Goal: Obtain resource: Download file/media

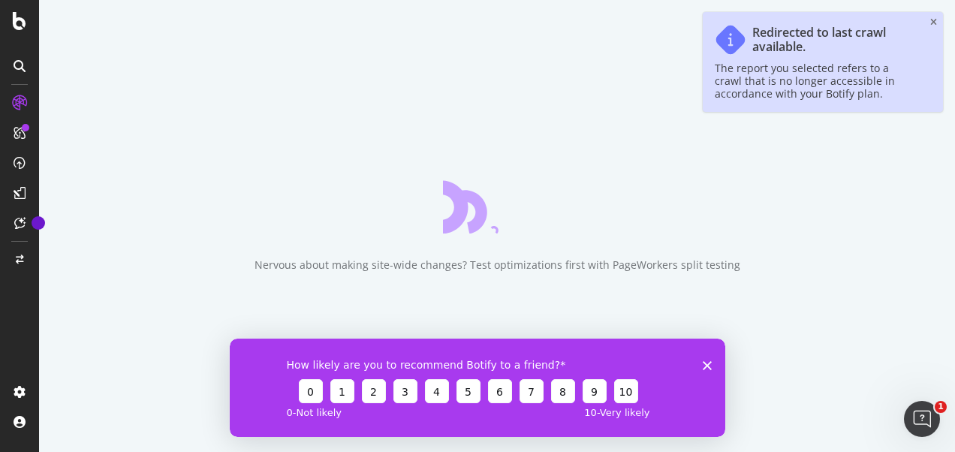
click at [705, 366] on icon "Close survey" at bounding box center [707, 364] width 9 height 9
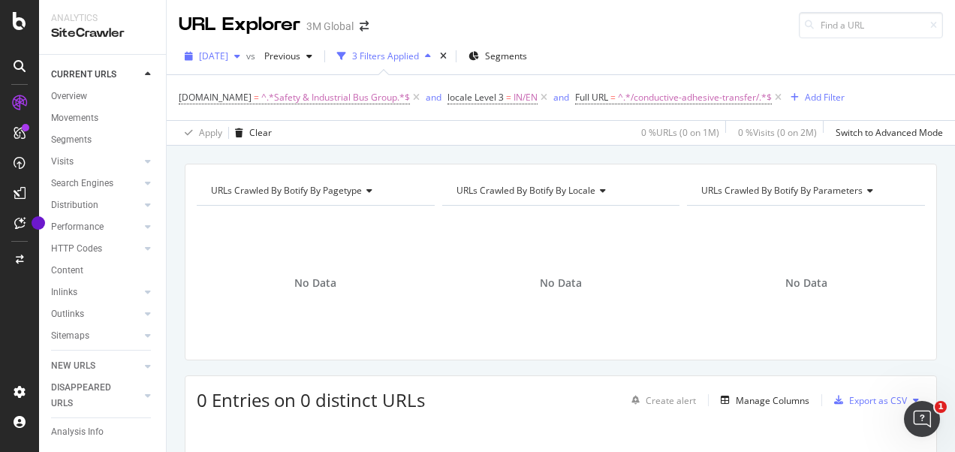
click at [228, 56] on span "[DATE]" at bounding box center [213, 56] width 29 height 13
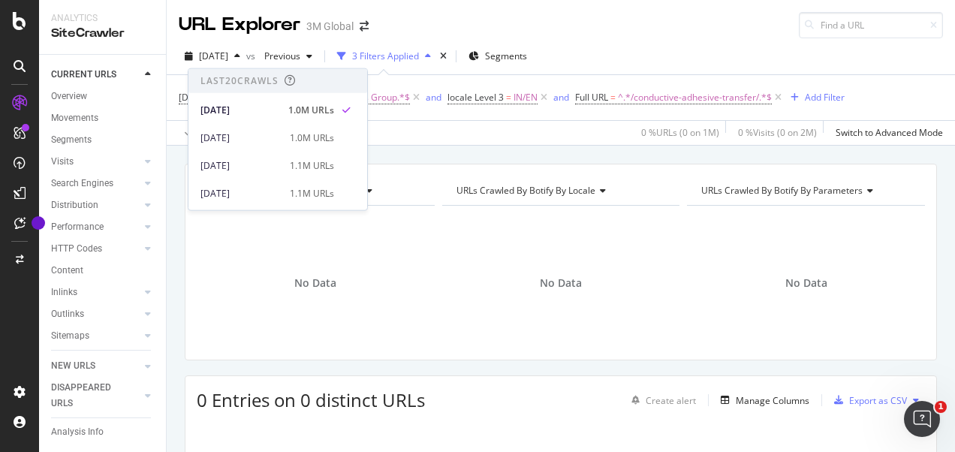
click at [438, 137] on div "Apply Clear 0 % URLs ( 0 on 1M ) 0 % Visits ( 0 on 2M ) Switch to Advanced Mode" at bounding box center [561, 132] width 788 height 25
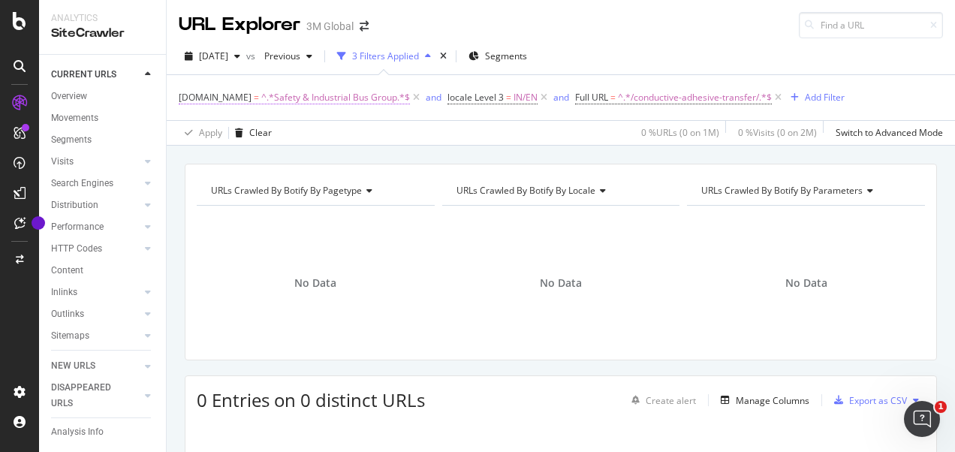
click at [345, 99] on span "^.*Safety & Industrial Bus Group.*$" at bounding box center [335, 97] width 149 height 21
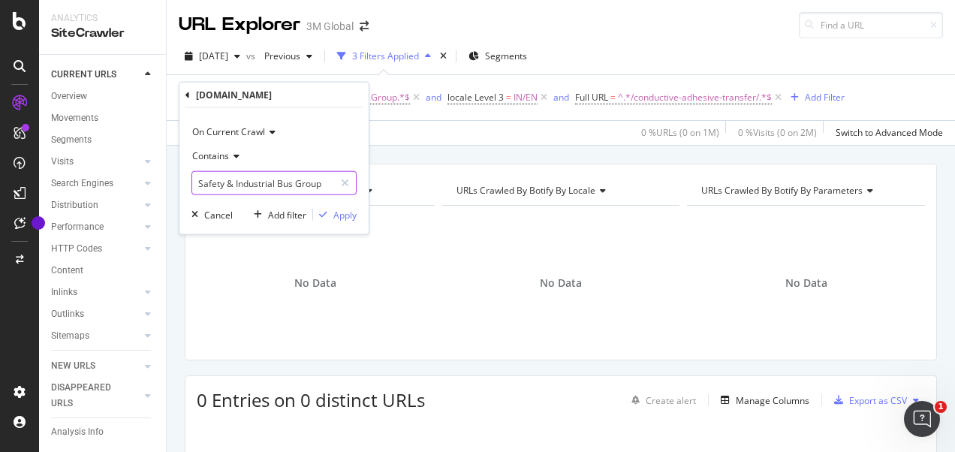
click at [305, 185] on input "Safety & Industrial Bus Group" at bounding box center [263, 183] width 142 height 24
type input "Consumer"
click at [335, 214] on div "Apply" at bounding box center [344, 214] width 23 height 13
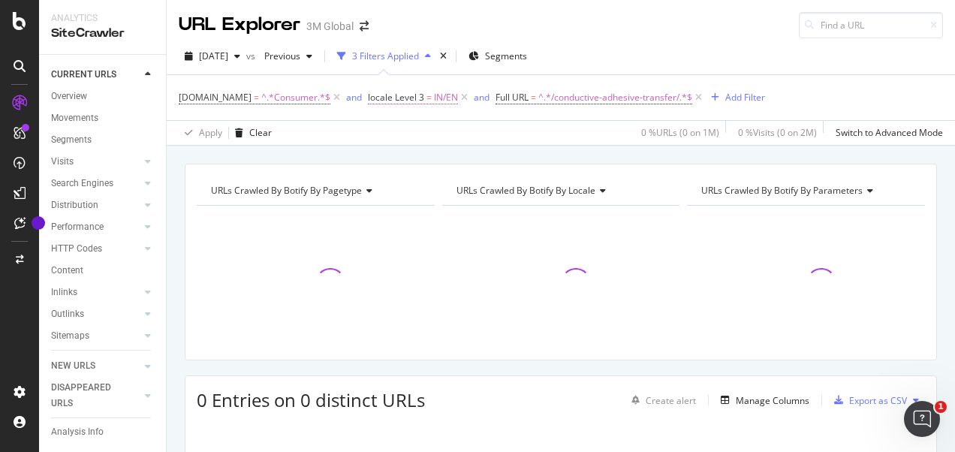
click at [427, 101] on span "=" at bounding box center [428, 97] width 5 height 13
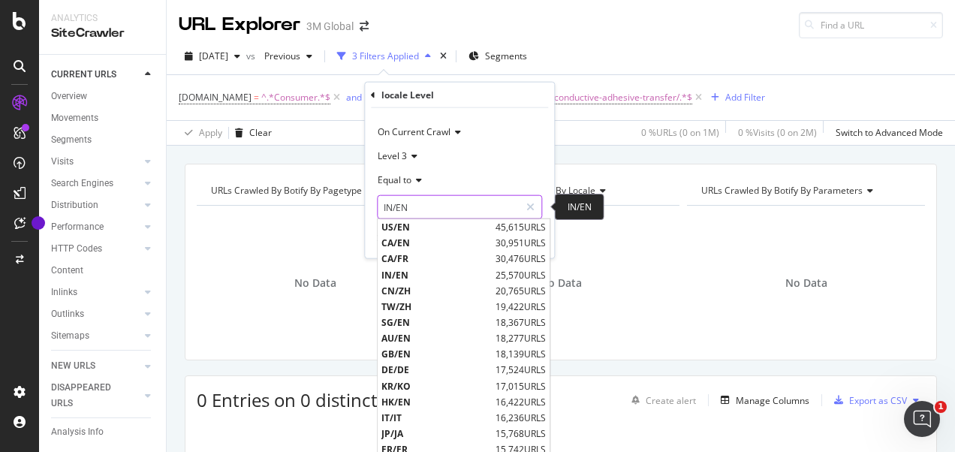
click at [416, 203] on input "IN/EN" at bounding box center [449, 207] width 142 height 24
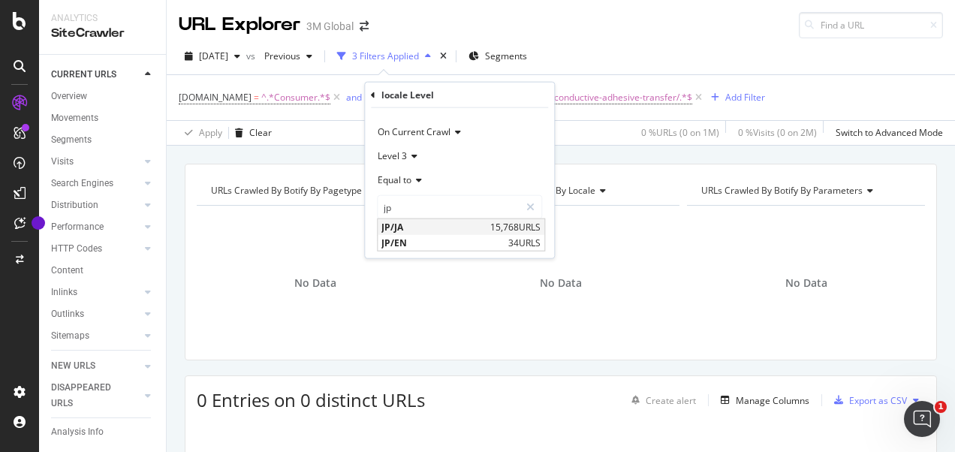
click at [408, 232] on span "JP/JA" at bounding box center [433, 227] width 105 height 13
type input "JP/JA"
click at [527, 233] on div "Apply" at bounding box center [530, 238] width 23 height 13
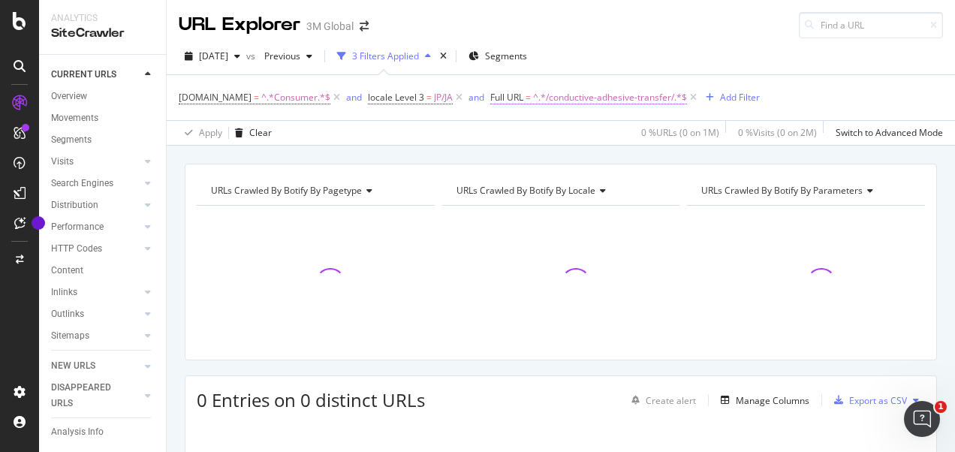
click at [591, 98] on span "^.*/conductive-adhesive-transfer/.*$" at bounding box center [610, 97] width 154 height 21
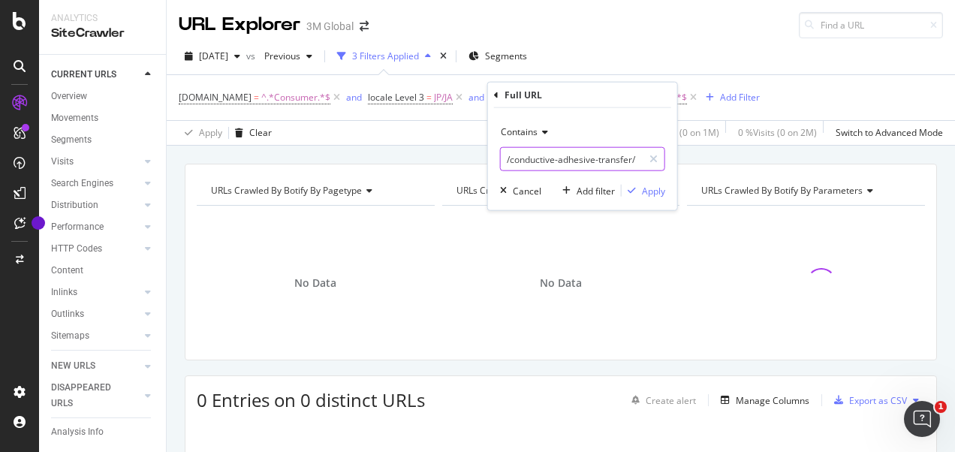
click at [543, 149] on input "/conductive-adhesive-transfer/" at bounding box center [572, 159] width 142 height 24
paste input "https://www.3mcompany.jp/3M/ja_JP/p/d/v100849238"
type input "https://www.3mcompany.jp/3M/ja_JP/p/d/v100849238/"
click at [650, 197] on div "Apply" at bounding box center [643, 191] width 44 height 14
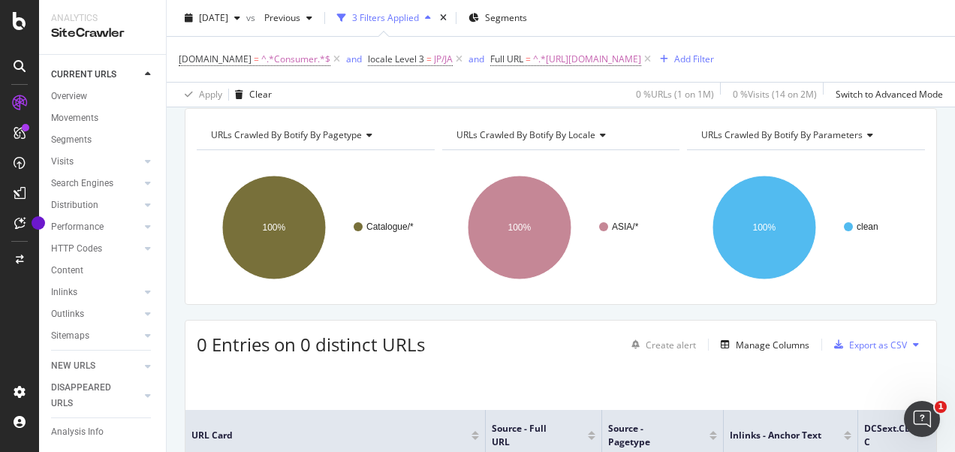
scroll to position [50, 0]
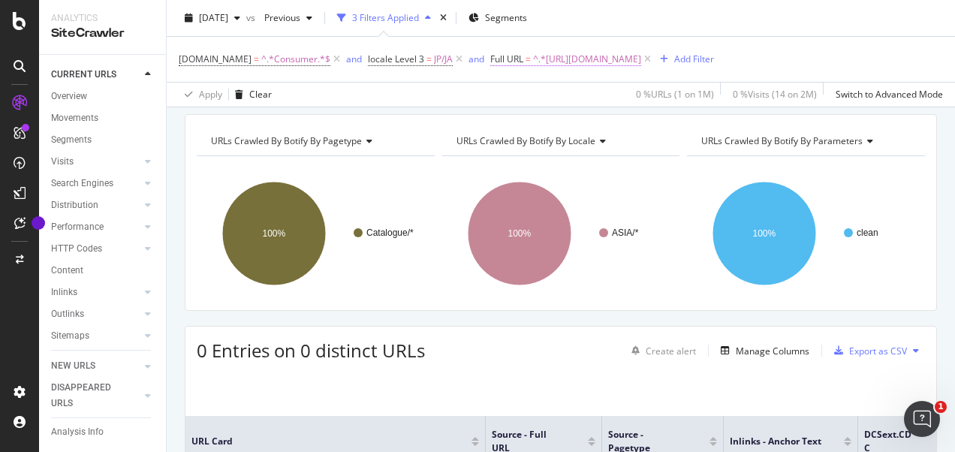
click at [573, 59] on span "^.*https://www.3mcompany.jp/3M/ja_JP/p/d/v100849238/.*$" at bounding box center [587, 59] width 108 height 21
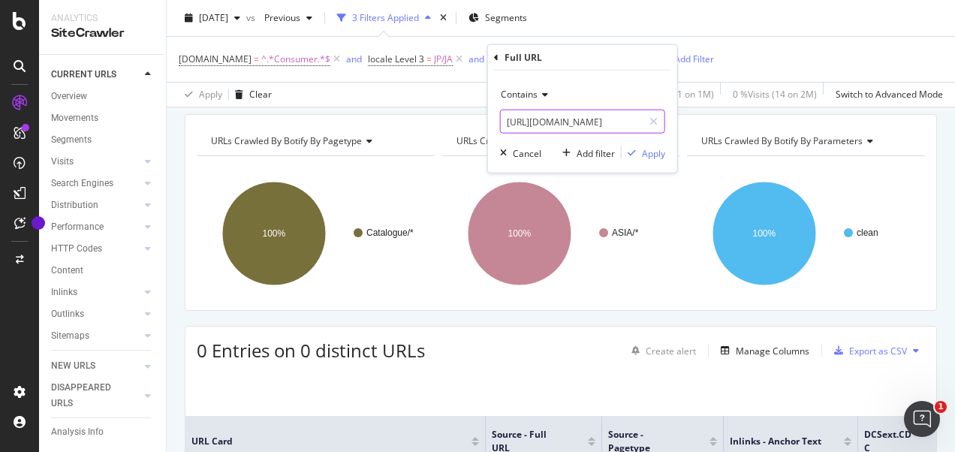
click at [588, 123] on input "https://www.3mcompany.jp/3M/ja_JP/p/d/v100849238/" at bounding box center [572, 122] width 142 height 24
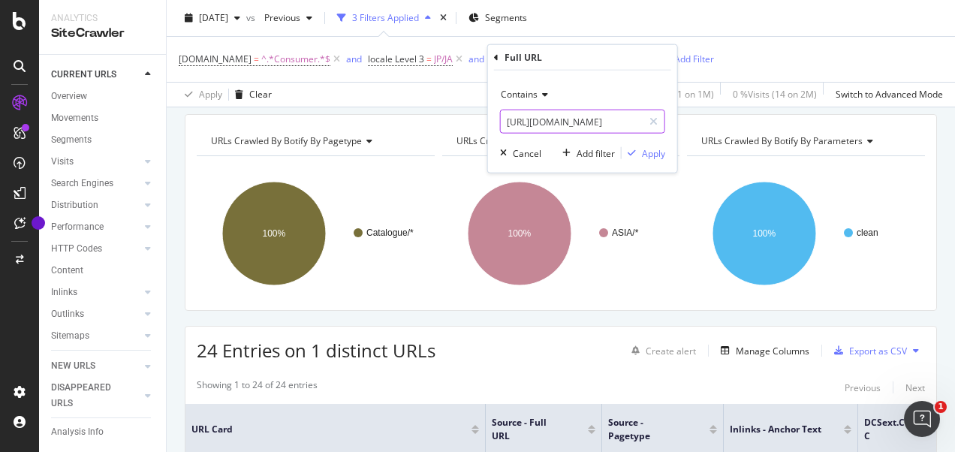
paste input "command"
type input "https://www.command.jp/3M/ja_JP/p/d/v100849238/"
click at [652, 151] on div "Apply" at bounding box center [653, 152] width 23 height 13
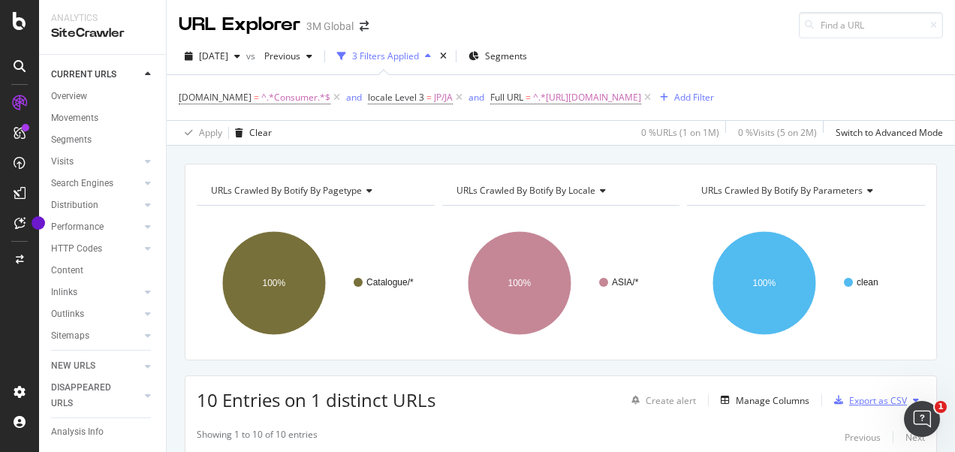
click at [854, 404] on div "Export as CSV" at bounding box center [878, 400] width 58 height 13
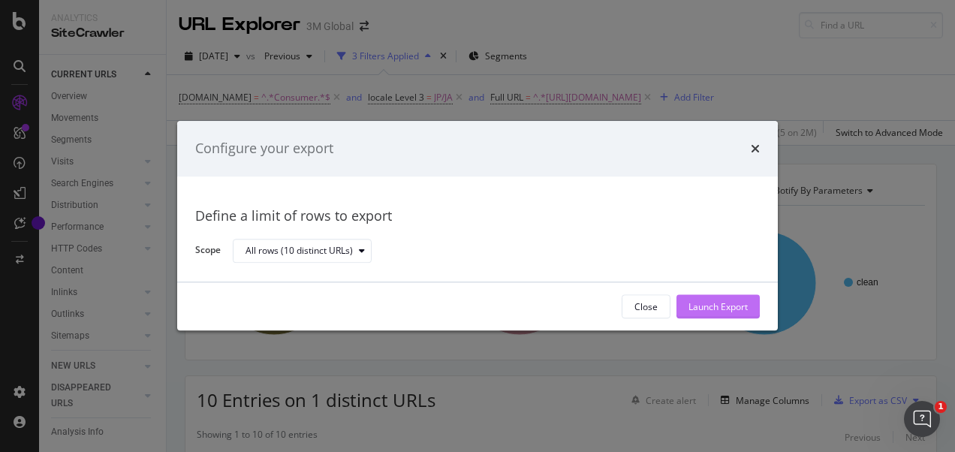
click at [712, 311] on div "Launch Export" at bounding box center [717, 306] width 59 height 13
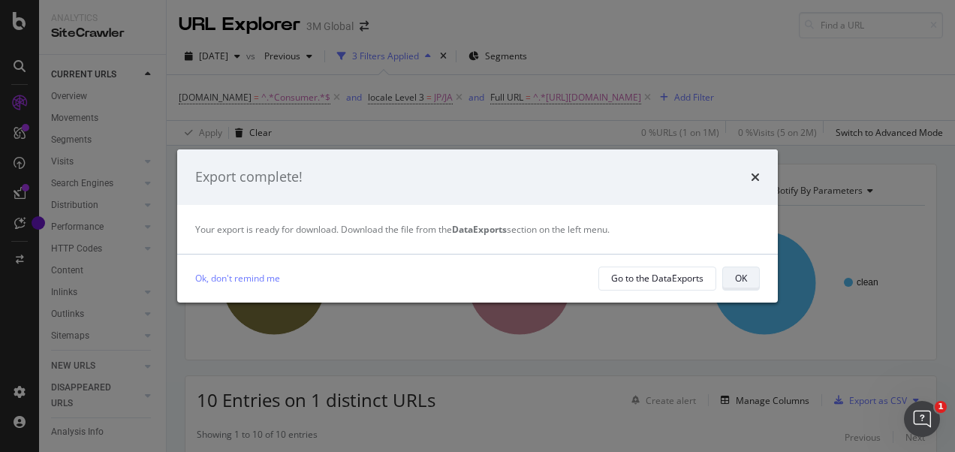
click at [745, 277] on div "OK" at bounding box center [741, 278] width 12 height 13
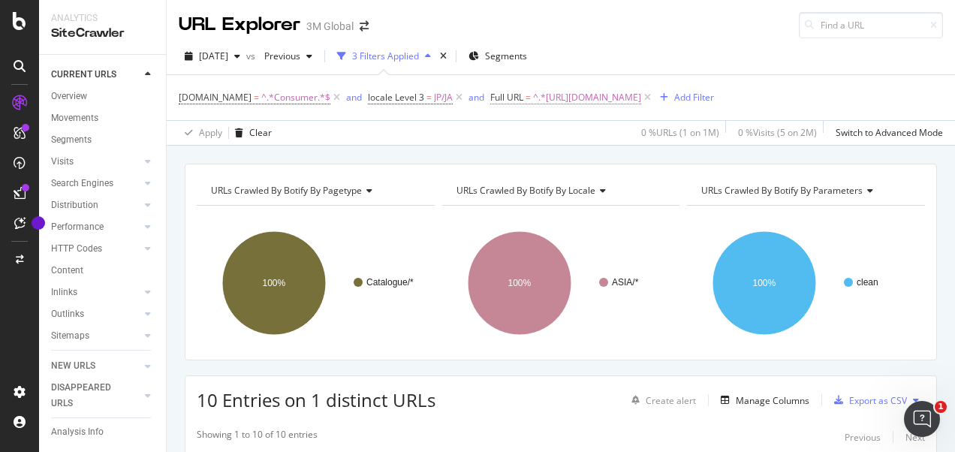
click at [641, 92] on span "^.*https://www.command.jp/3M/ja_JP/p/d/v100849238/.*$" at bounding box center [587, 97] width 108 height 21
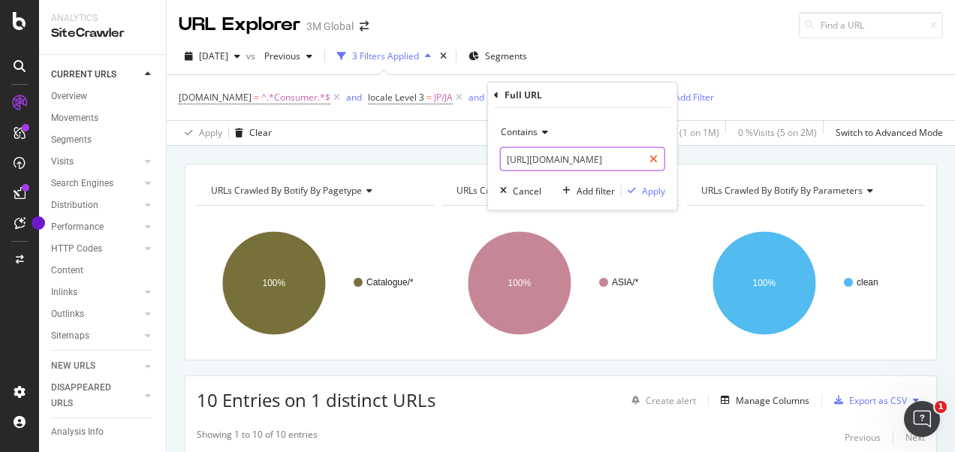
click at [648, 159] on div at bounding box center [654, 159] width 22 height 24
click at [612, 165] on input "text" at bounding box center [583, 159] width 164 height 24
paste input "https://www.3mcompany.jp/3M/ja_JP/p/d/v100849238/"
type input "https://www.3mcompany.jp/3M/ja_JP/p/d/v100849238/"
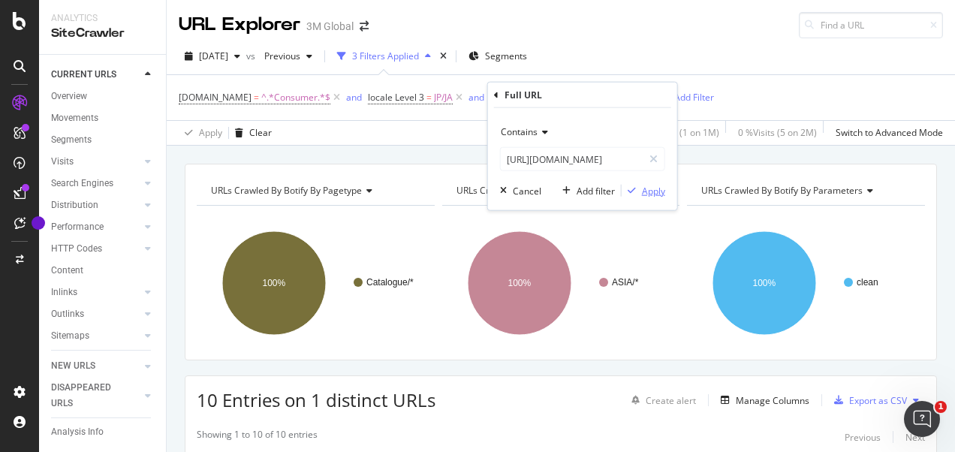
click at [656, 187] on div "Apply" at bounding box center [653, 190] width 23 height 13
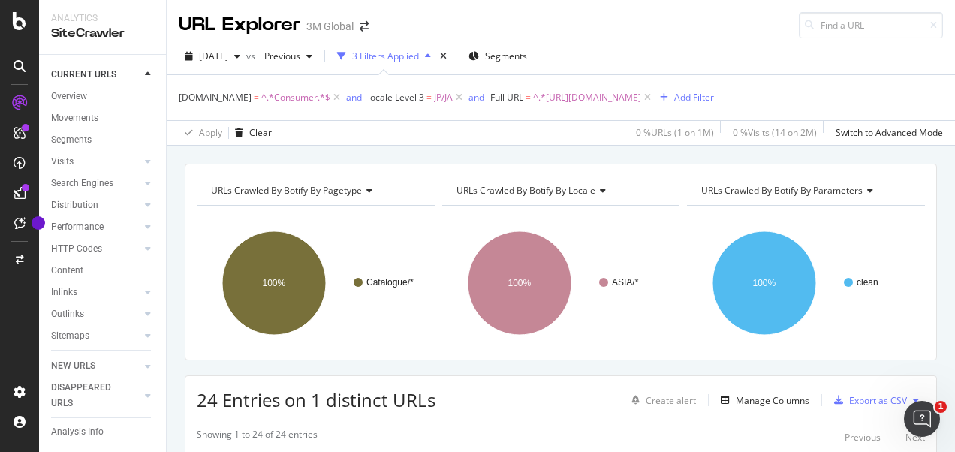
click at [866, 394] on div "Export as CSV" at bounding box center [878, 400] width 58 height 13
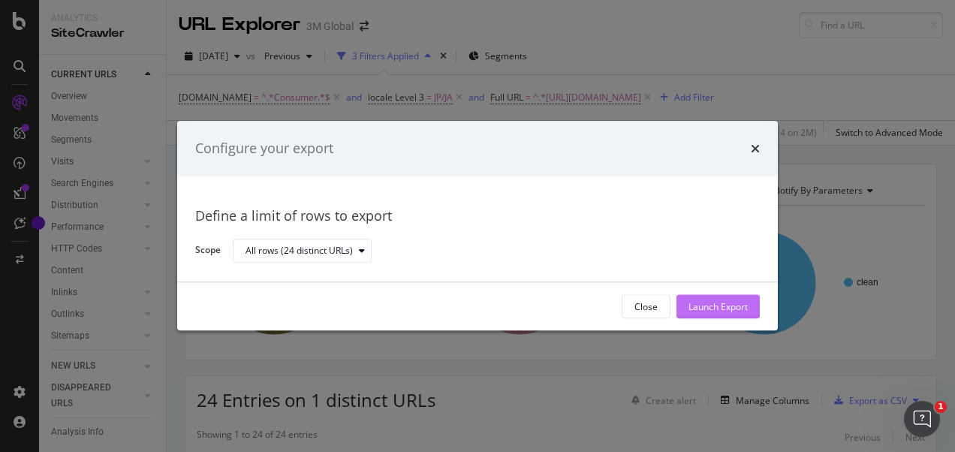
click at [742, 315] on div "Launch Export" at bounding box center [717, 307] width 59 height 23
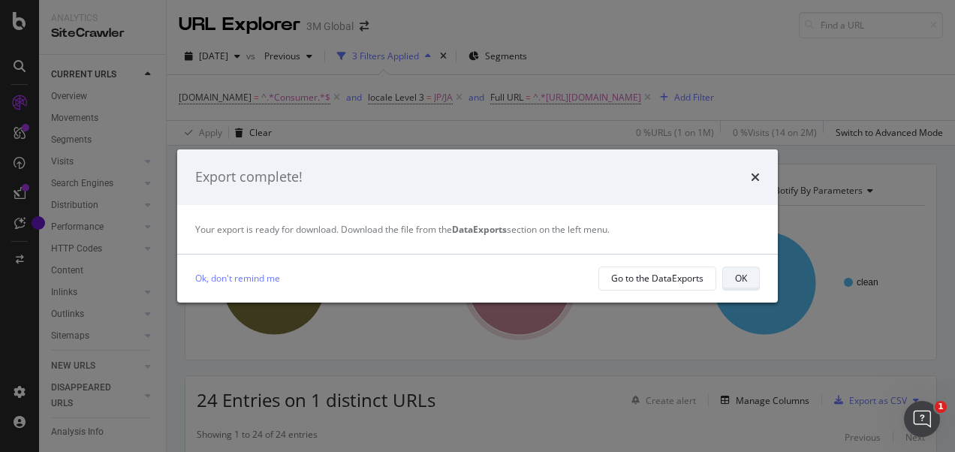
click at [735, 281] on div "OK" at bounding box center [741, 278] width 12 height 13
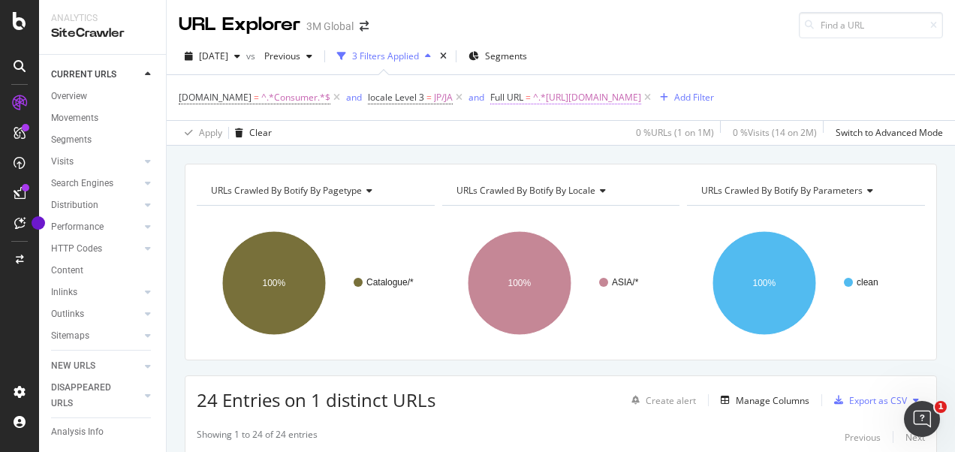
click at [626, 95] on span "^.*https://www.3mcompany.jp/3M/ja_JP/p/d/v100849238/.*$" at bounding box center [587, 97] width 108 height 21
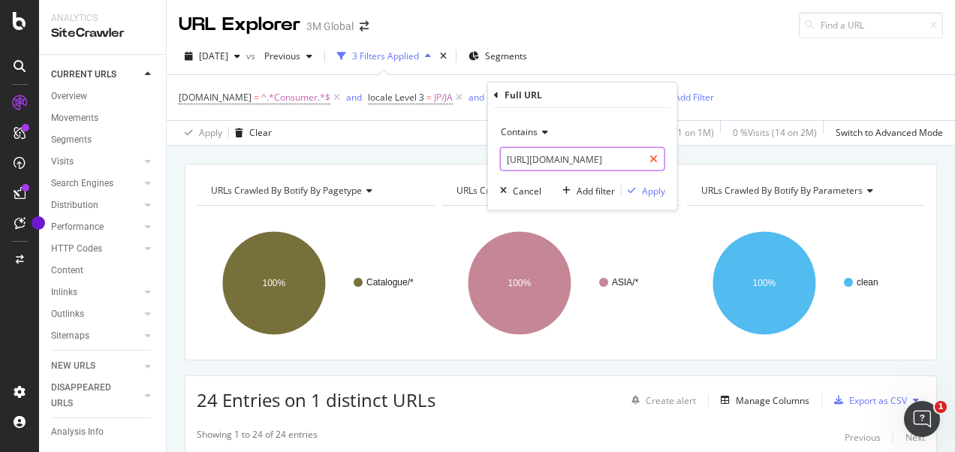
click at [661, 158] on div at bounding box center [654, 159] width 22 height 24
click at [564, 161] on input "text" at bounding box center [583, 159] width 164 height 24
paste input "7010611159"
type input "7010611159"
click at [652, 187] on div "Apply" at bounding box center [653, 190] width 23 height 13
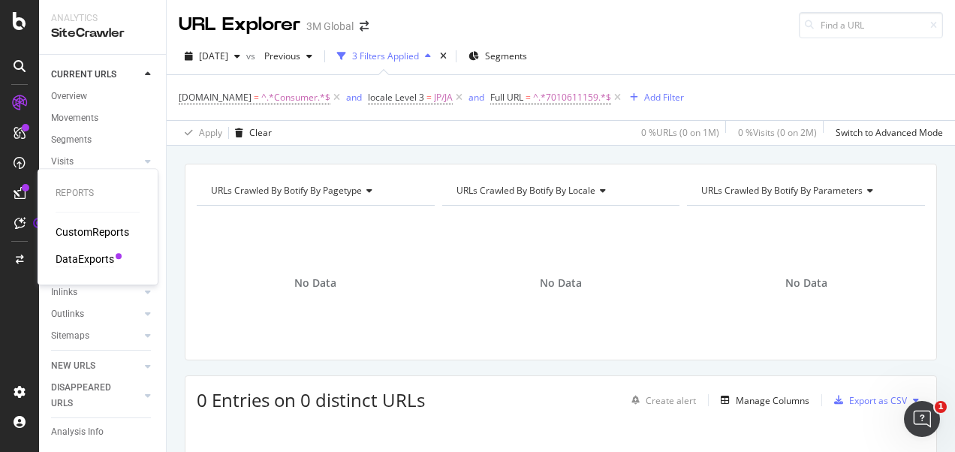
click at [85, 258] on div "DataExports" at bounding box center [85, 258] width 59 height 15
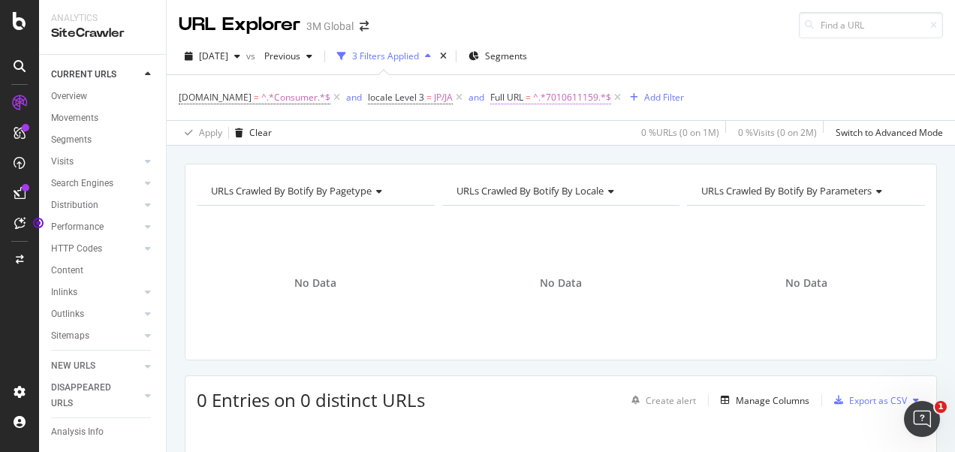
click at [570, 101] on span "^.*7010611159.*$" at bounding box center [572, 97] width 78 height 21
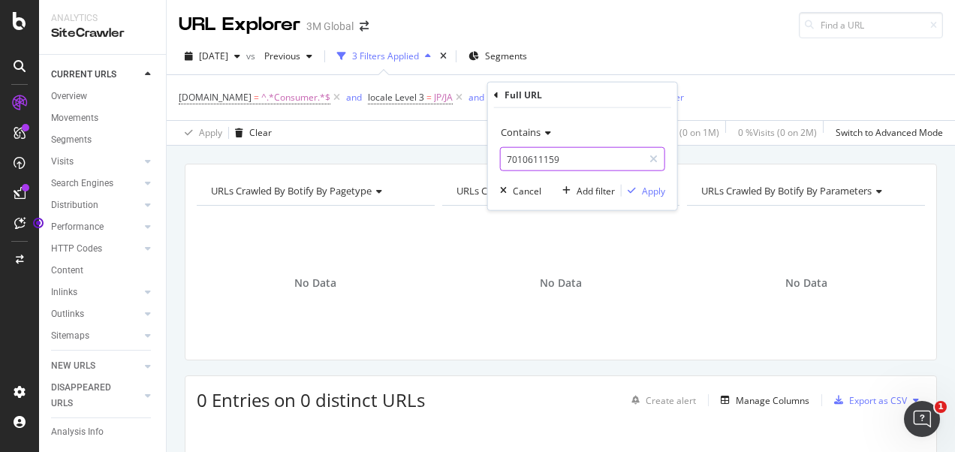
click at [603, 162] on input "7010611159" at bounding box center [572, 159] width 142 height 24
paste input "https://www.3mcompany.jp/3M/ja_JP/p/d/v100842248/"
type input "https://www.3mcompany.jp/3M/ja_JP/p/d/v100842248/"
click at [655, 189] on div "Apply" at bounding box center [653, 190] width 23 height 13
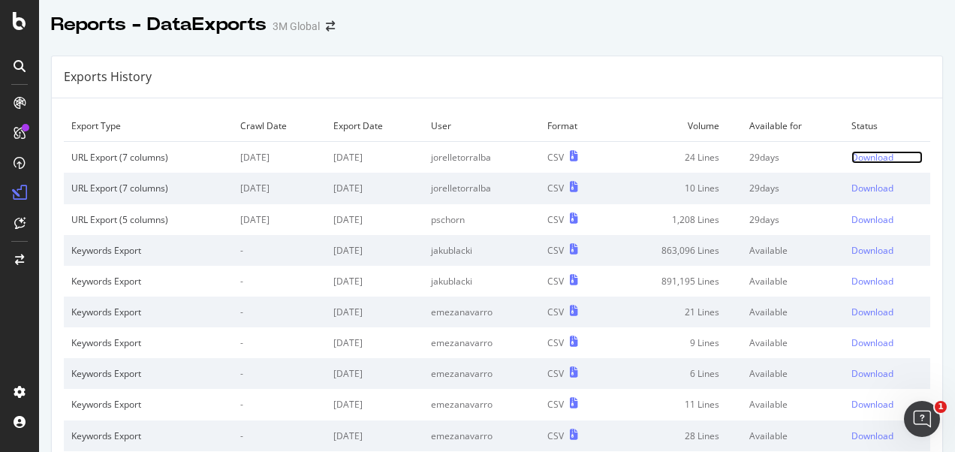
click at [855, 153] on div "Download" at bounding box center [872, 157] width 42 height 13
click at [851, 188] on div "Download" at bounding box center [872, 188] width 42 height 13
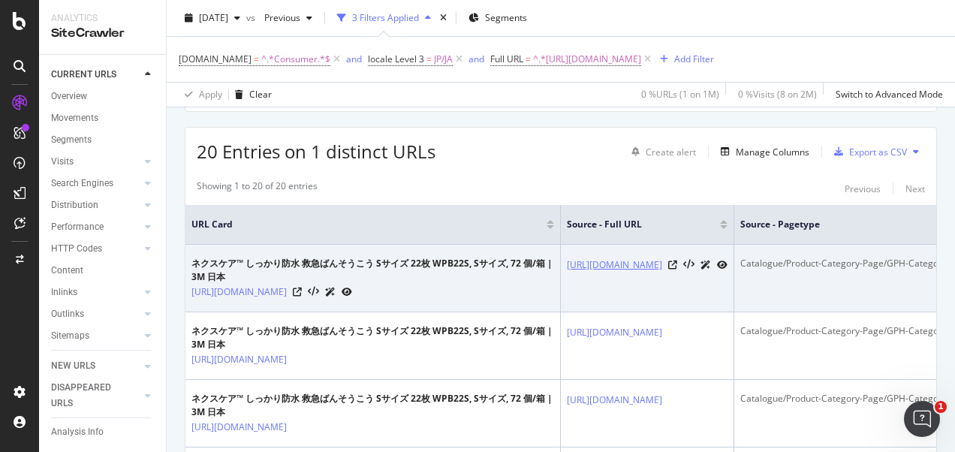
scroll to position [225, 0]
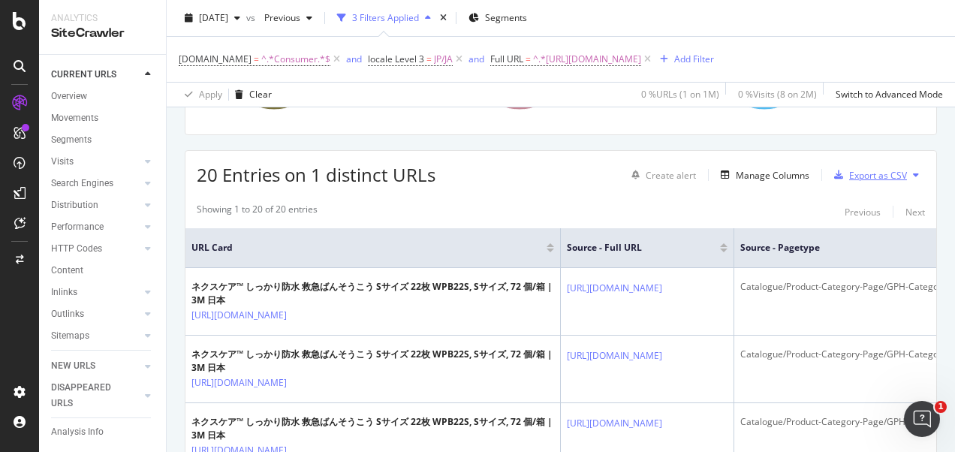
click at [881, 174] on div "Export as CSV" at bounding box center [878, 175] width 58 height 13
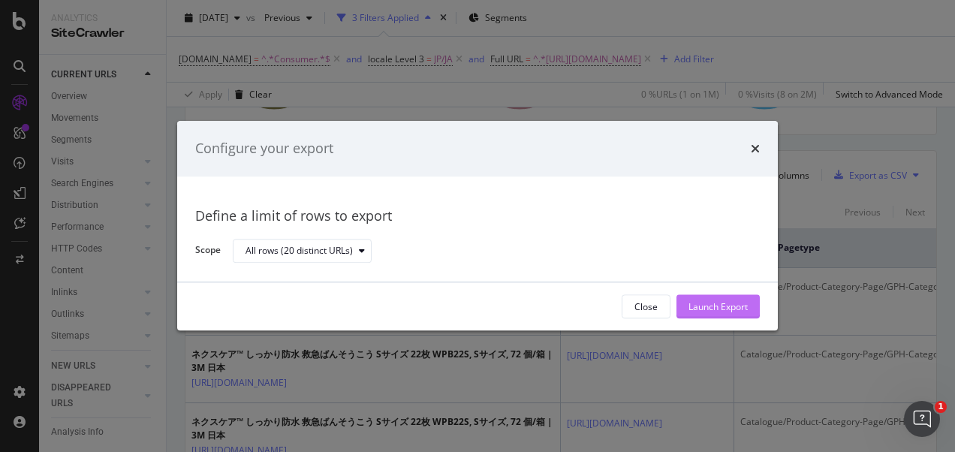
click at [703, 306] on div "Launch Export" at bounding box center [717, 306] width 59 height 13
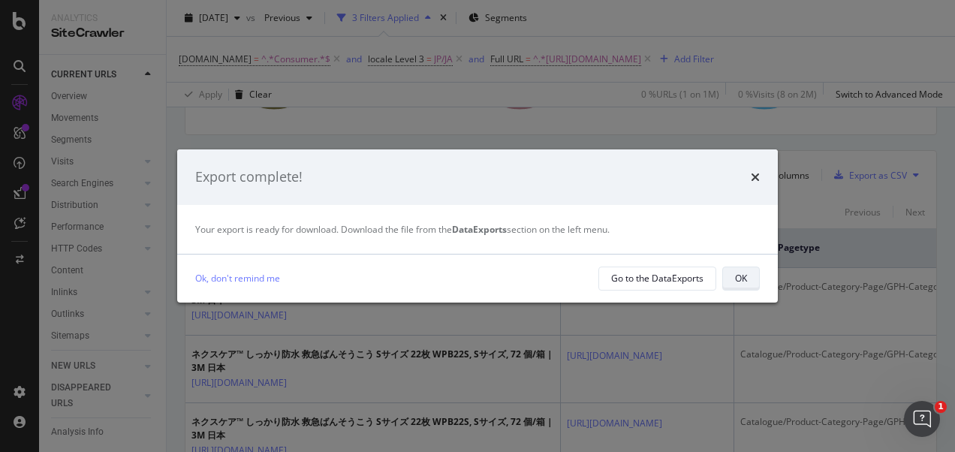
click at [739, 288] on div "OK" at bounding box center [741, 278] width 12 height 21
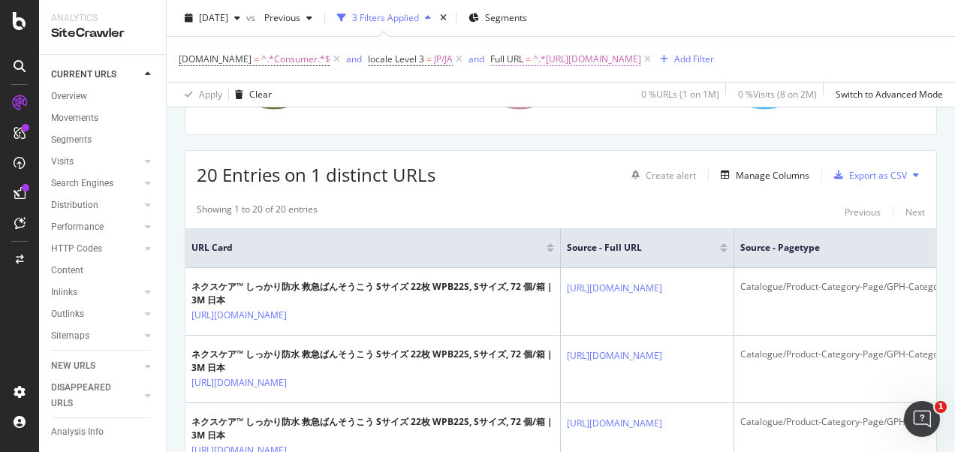
click at [641, 59] on span "^.*https://www.3mcompany.jp/3M/ja_JP/p/d/v100842248/.*$" at bounding box center [587, 59] width 108 height 21
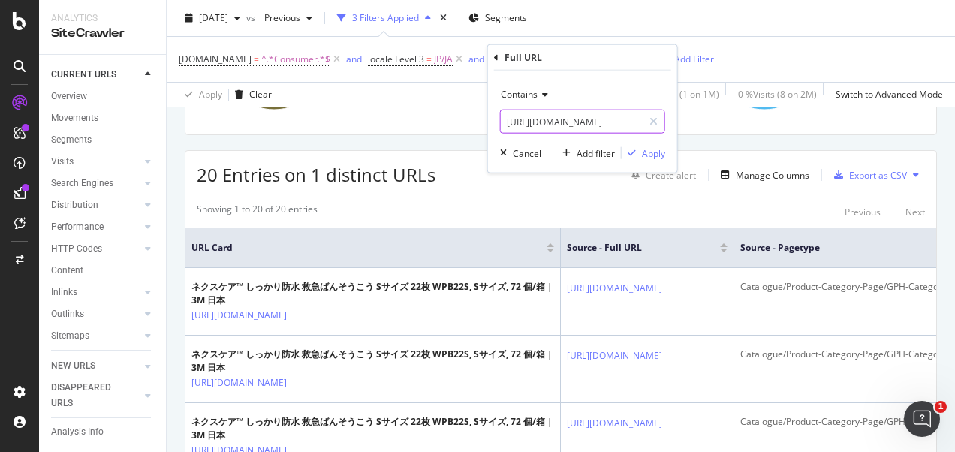
click at [653, 126] on div at bounding box center [654, 122] width 22 height 24
click at [625, 123] on input "text" at bounding box center [583, 122] width 164 height 24
paste input "https://www.nexcare.jp/3M/ja_JP/p/d/v100842248/"
type input "https://www.nexcare.jp/3M/ja_JP/p/d/v100842248/"
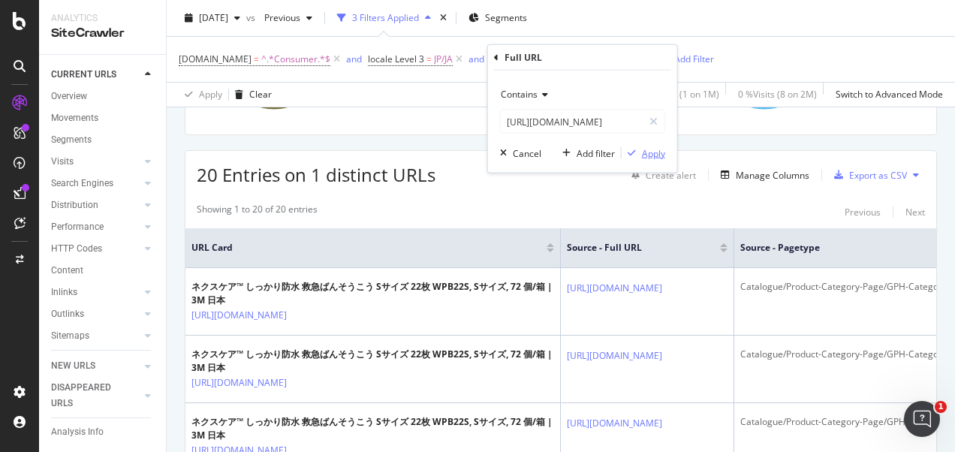
click at [650, 147] on div "Apply" at bounding box center [653, 152] width 23 height 13
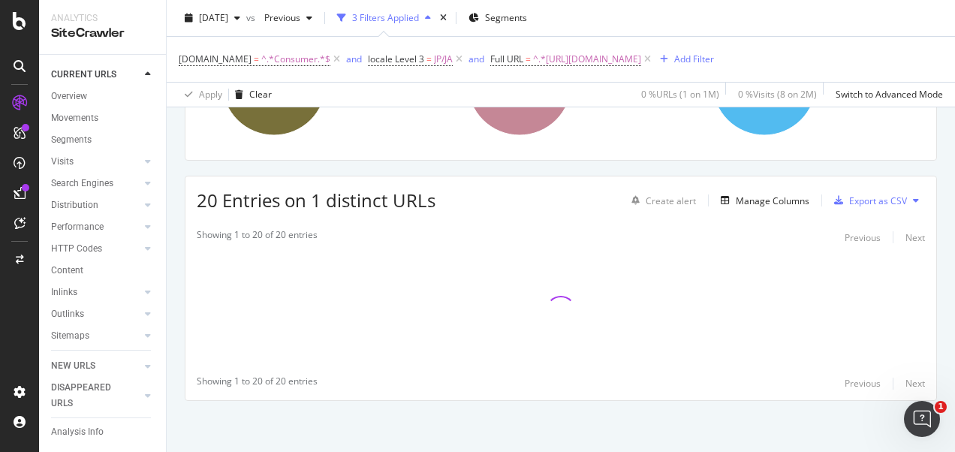
scroll to position [225, 0]
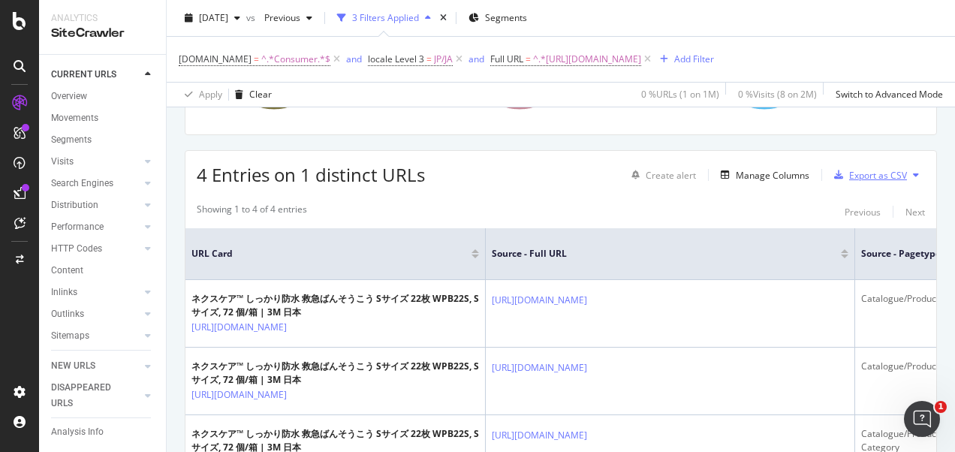
click at [849, 170] on div "Export as CSV" at bounding box center [878, 175] width 58 height 13
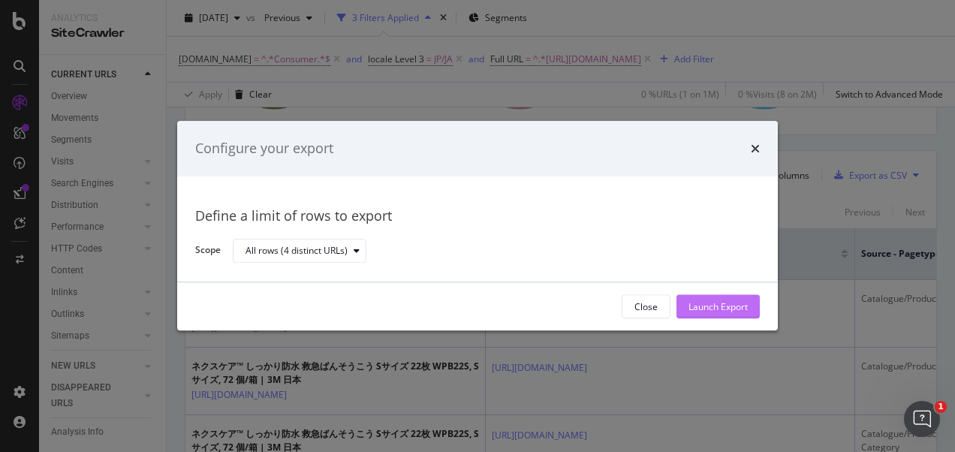
click at [749, 302] on button "Launch Export" at bounding box center [717, 307] width 83 height 24
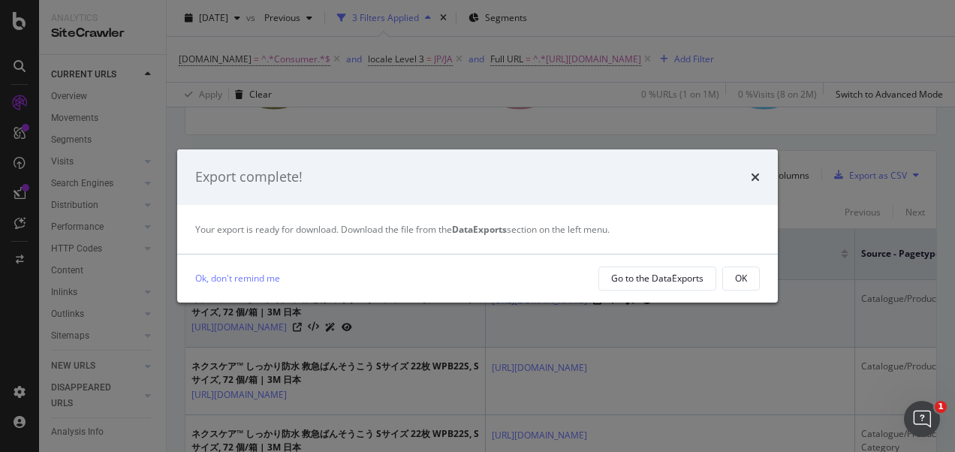
click at [734, 282] on button "OK" at bounding box center [741, 278] width 38 height 24
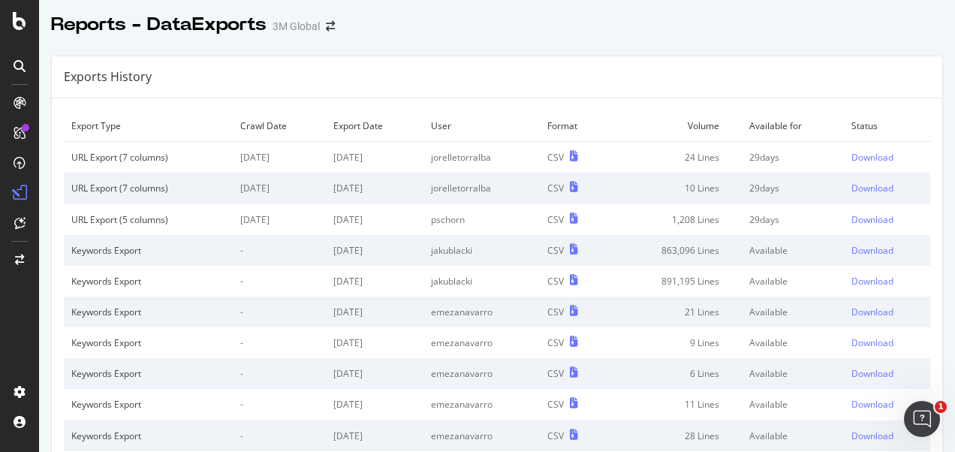
drag, startPoint x: 546, startPoint y: 26, endPoint x: 162, endPoint y: 14, distance: 384.5
click at [545, 26] on div "Reports - DataExports 3M Global" at bounding box center [497, 19] width 916 height 38
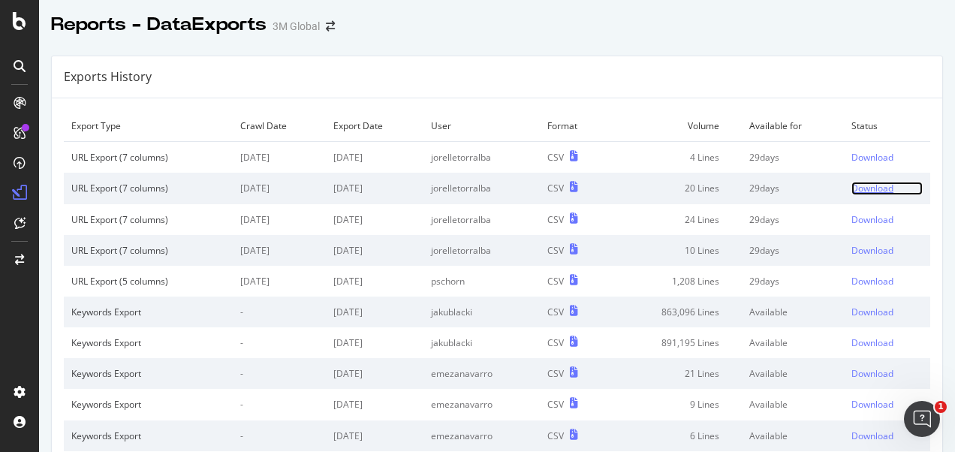
click at [859, 184] on div "Download" at bounding box center [872, 188] width 42 height 13
click at [858, 157] on div "Download" at bounding box center [872, 157] width 42 height 13
